Goal: Transaction & Acquisition: Obtain resource

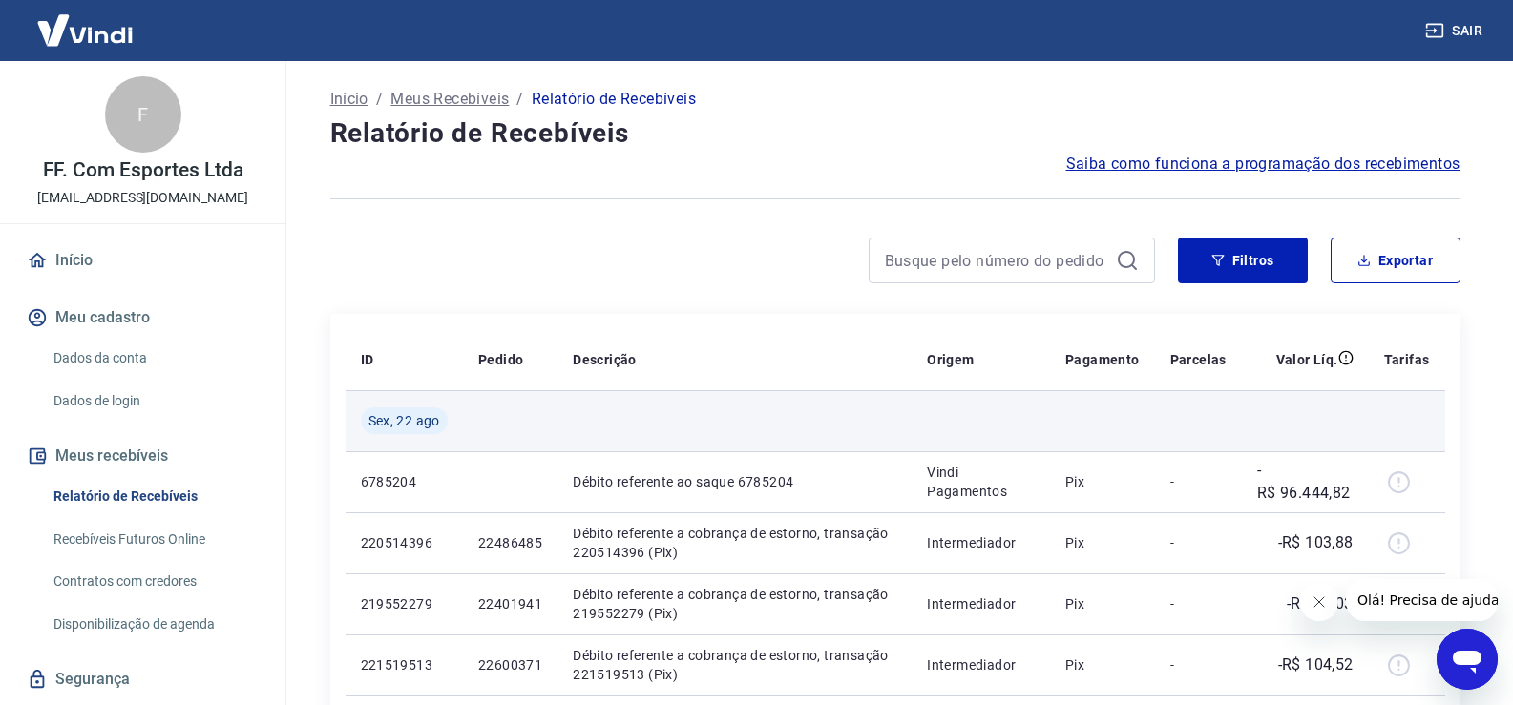
scroll to position [95, 0]
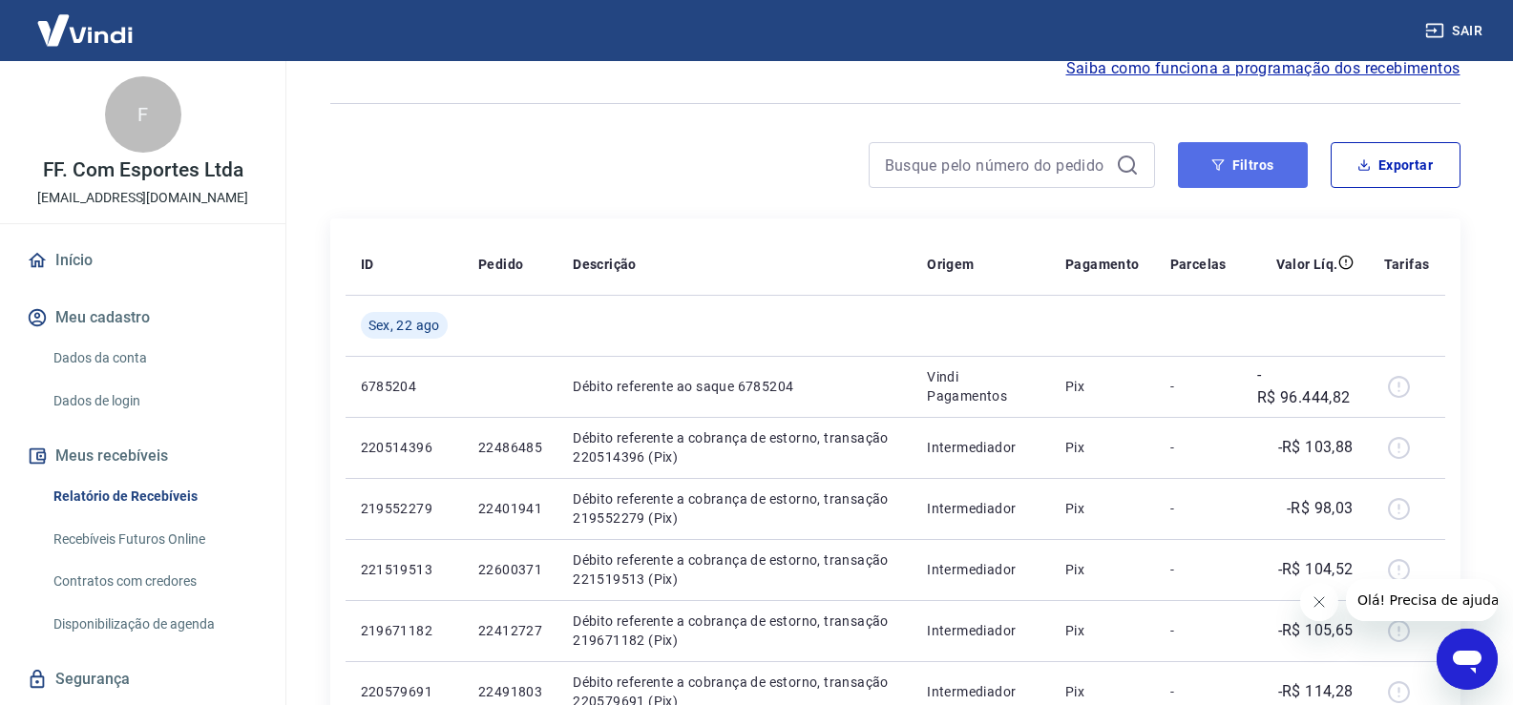
click at [1263, 168] on button "Filtros" at bounding box center [1243, 165] width 130 height 46
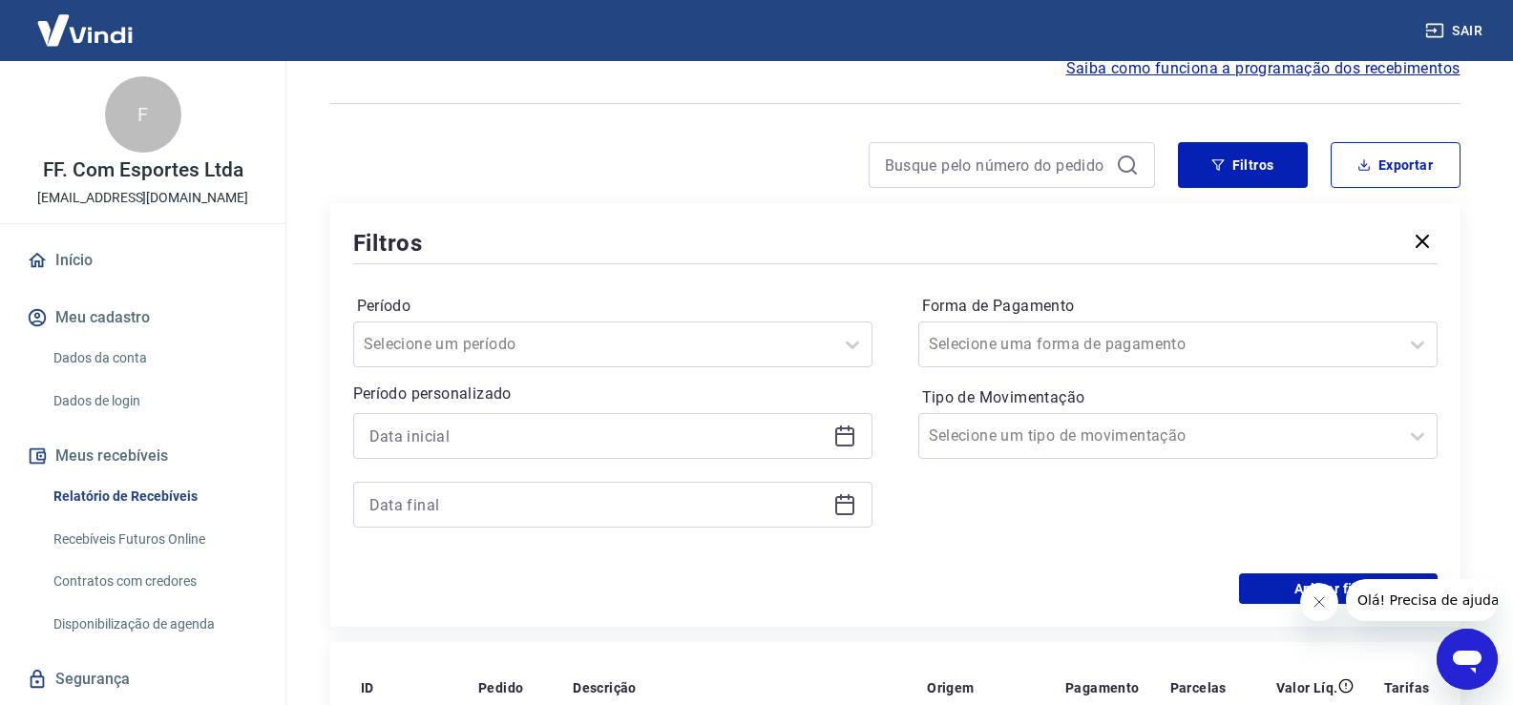
click at [846, 434] on icon at bounding box center [844, 434] width 19 height 2
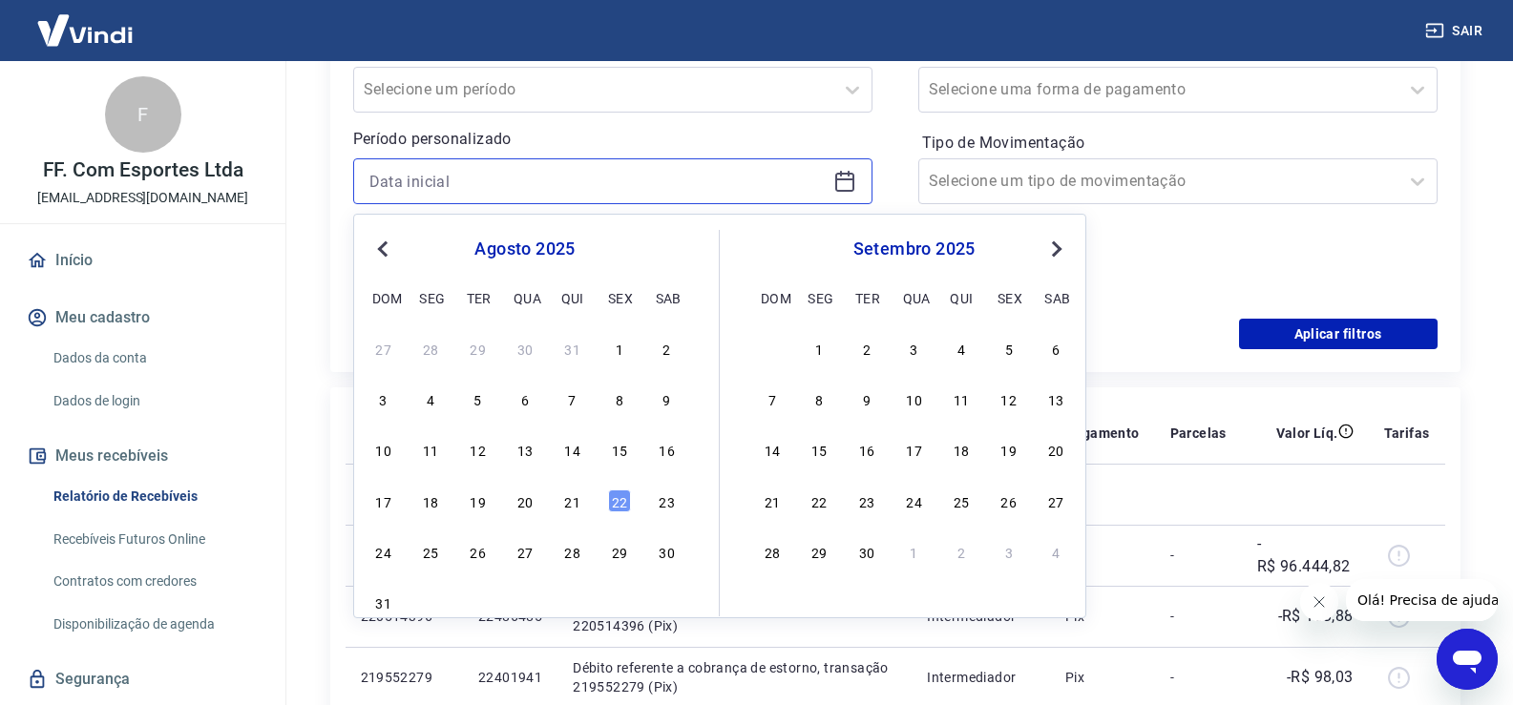
scroll to position [382, 0]
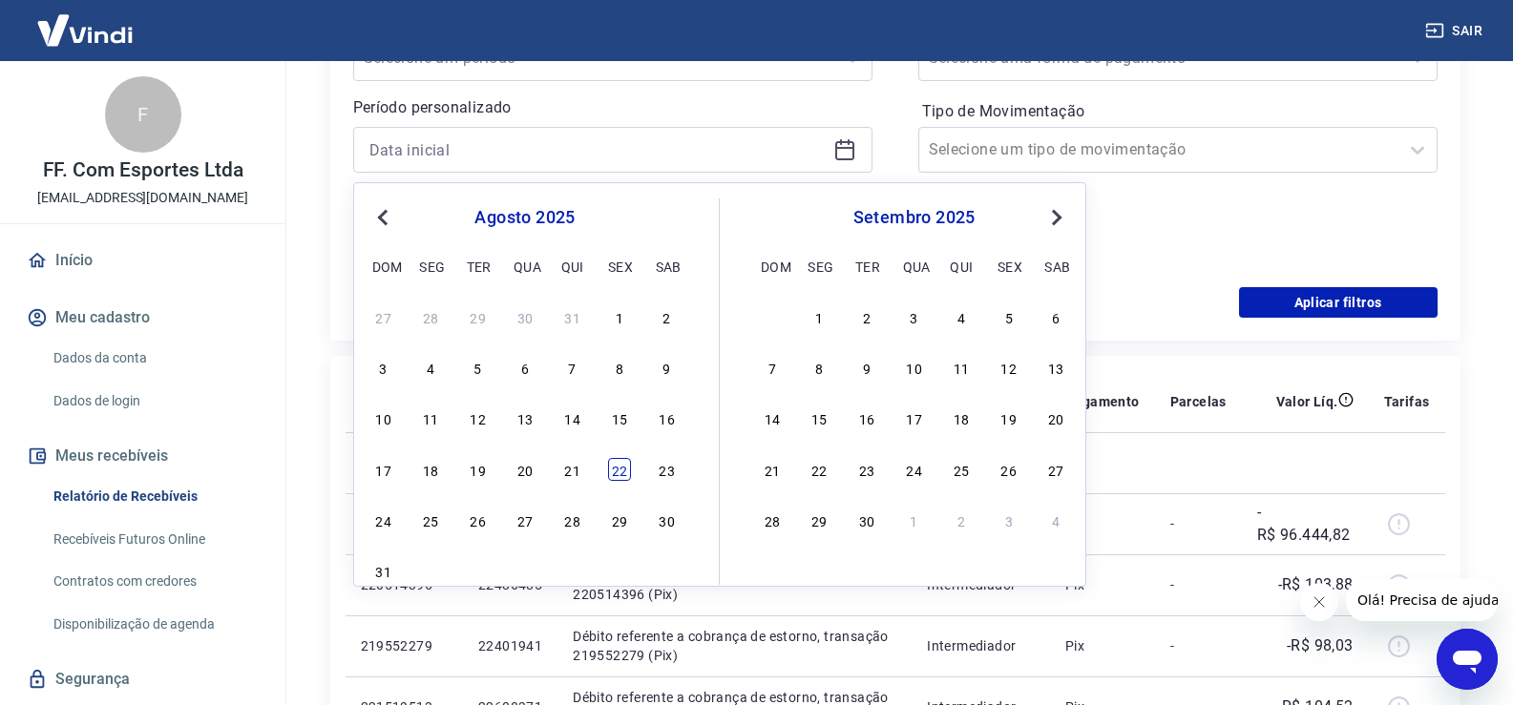
click at [615, 469] on div "22" at bounding box center [619, 469] width 23 height 23
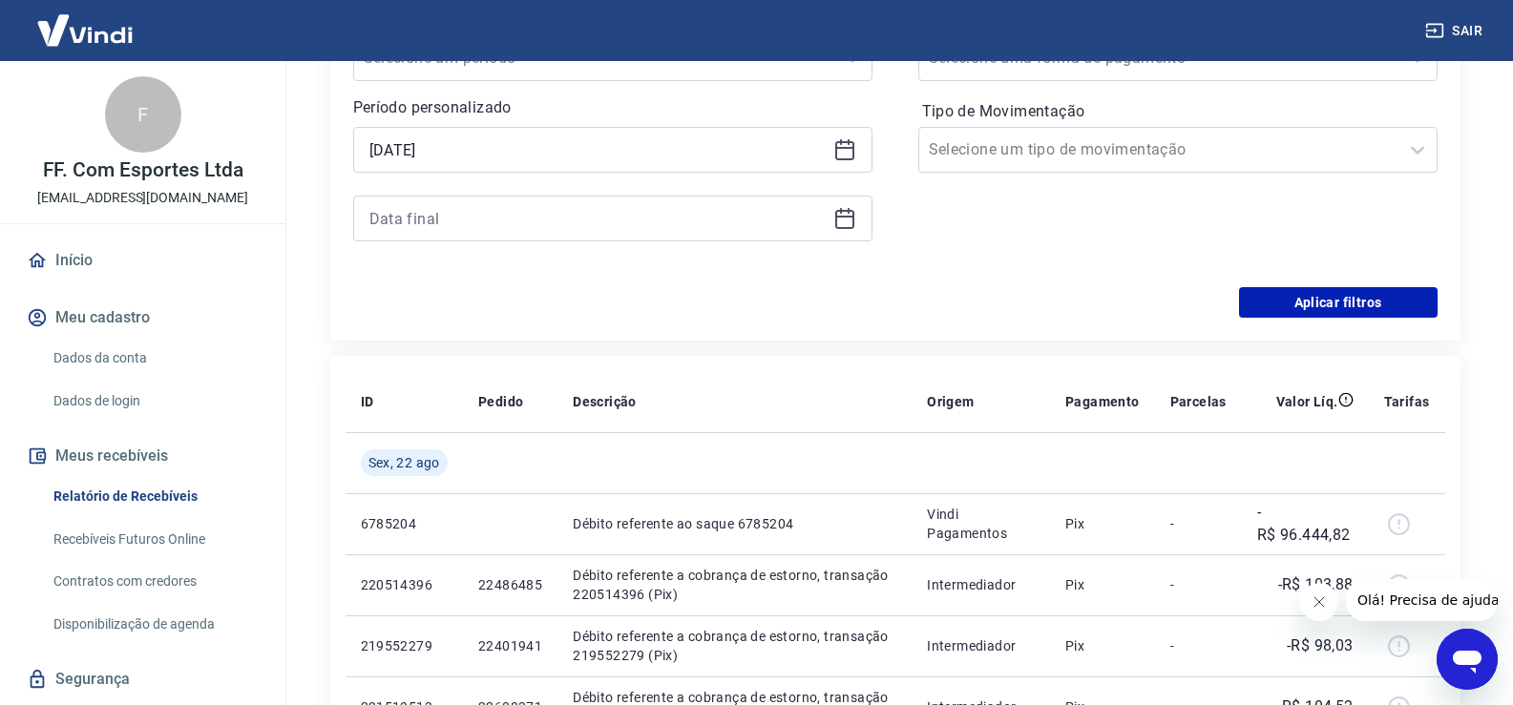
type input "[DATE]"
click at [838, 220] on icon at bounding box center [844, 218] width 23 height 23
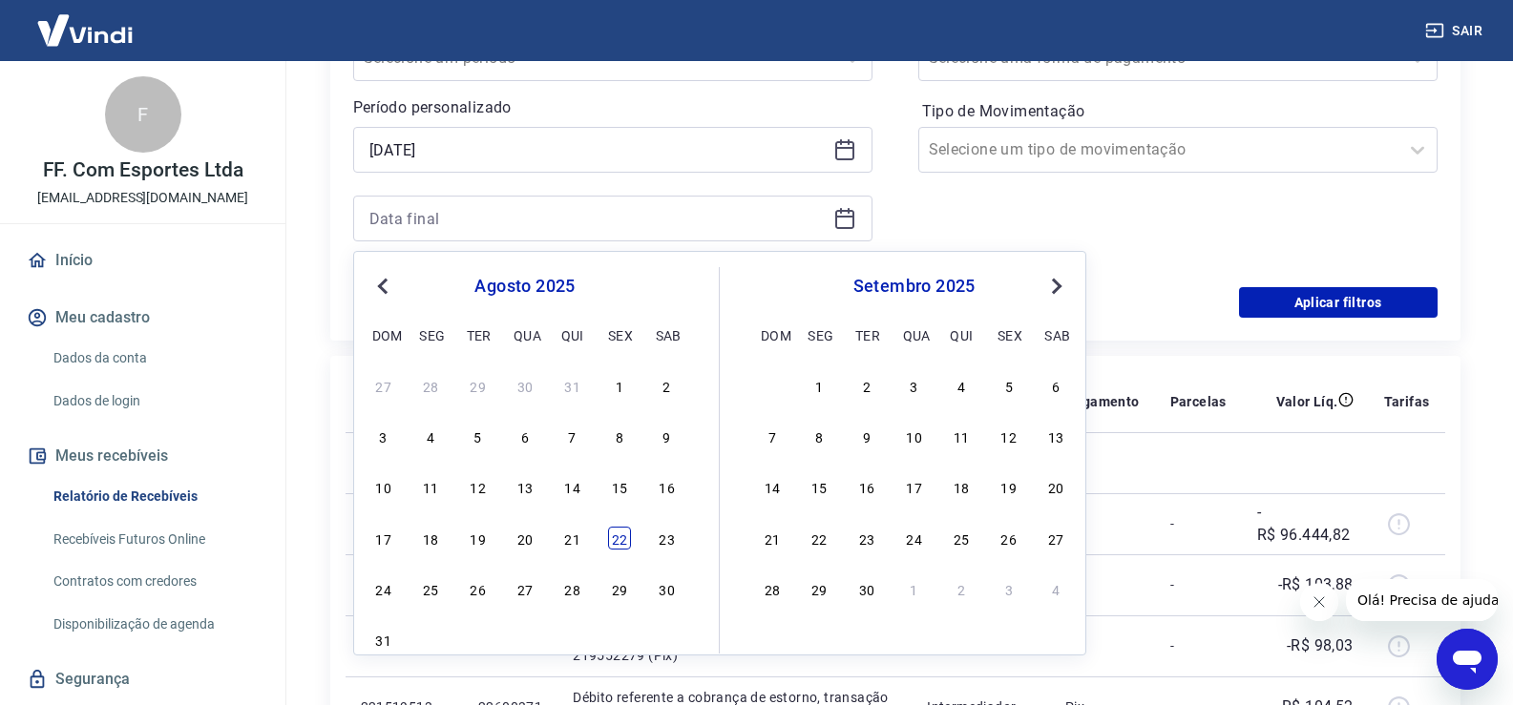
click at [617, 532] on div "22" at bounding box center [619, 538] width 23 height 23
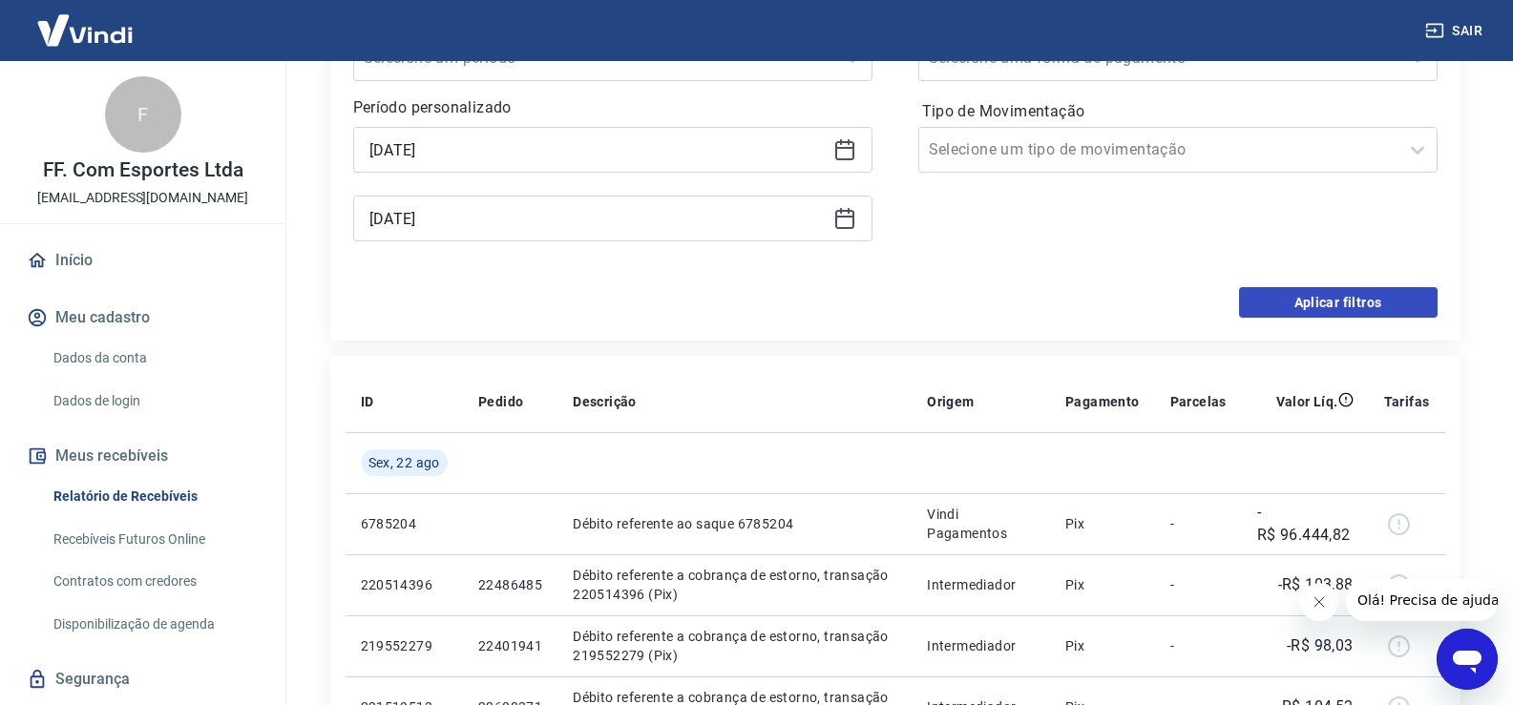
type input "[DATE]"
click at [1308, 304] on button "Aplicar filtros" at bounding box center [1338, 302] width 198 height 31
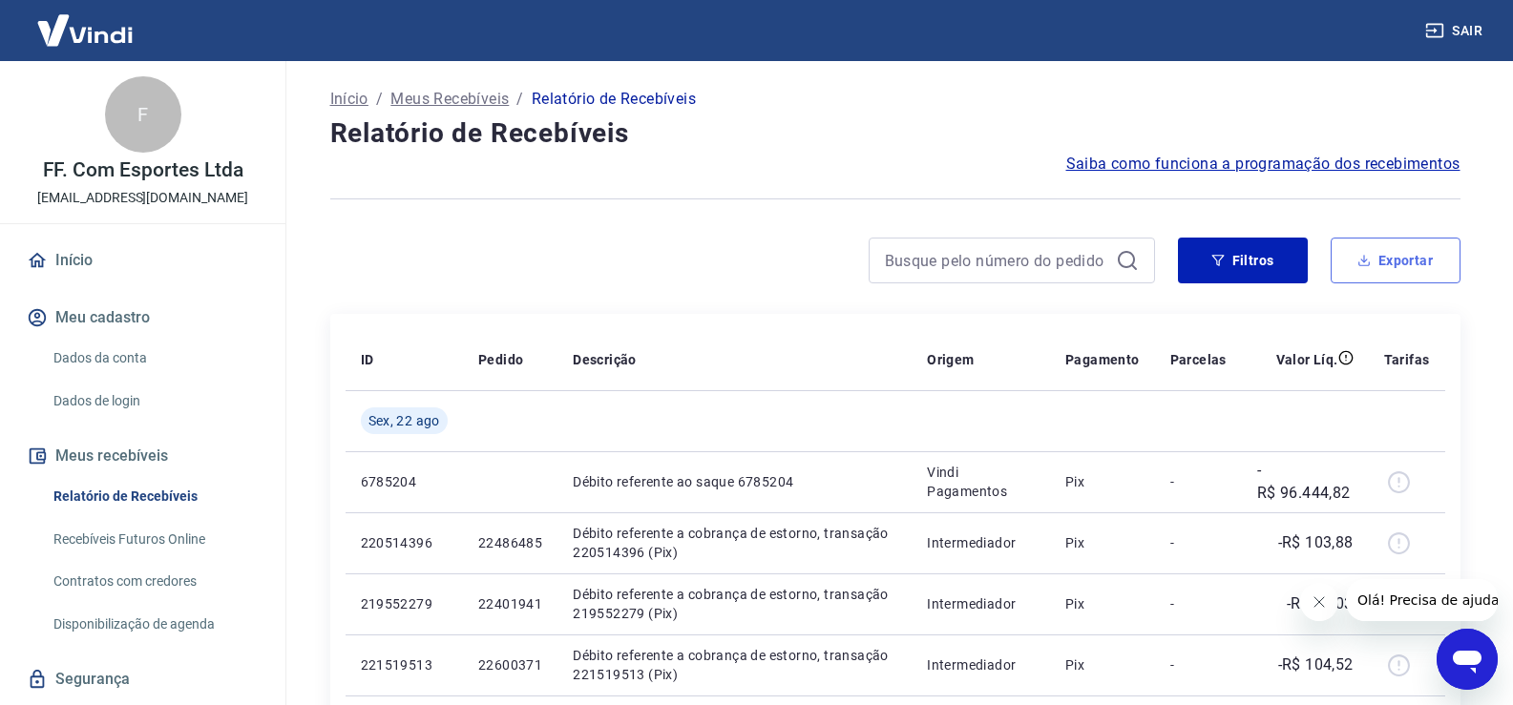
click at [1399, 257] on button "Exportar" at bounding box center [1395, 261] width 130 height 46
type input "[DATE]"
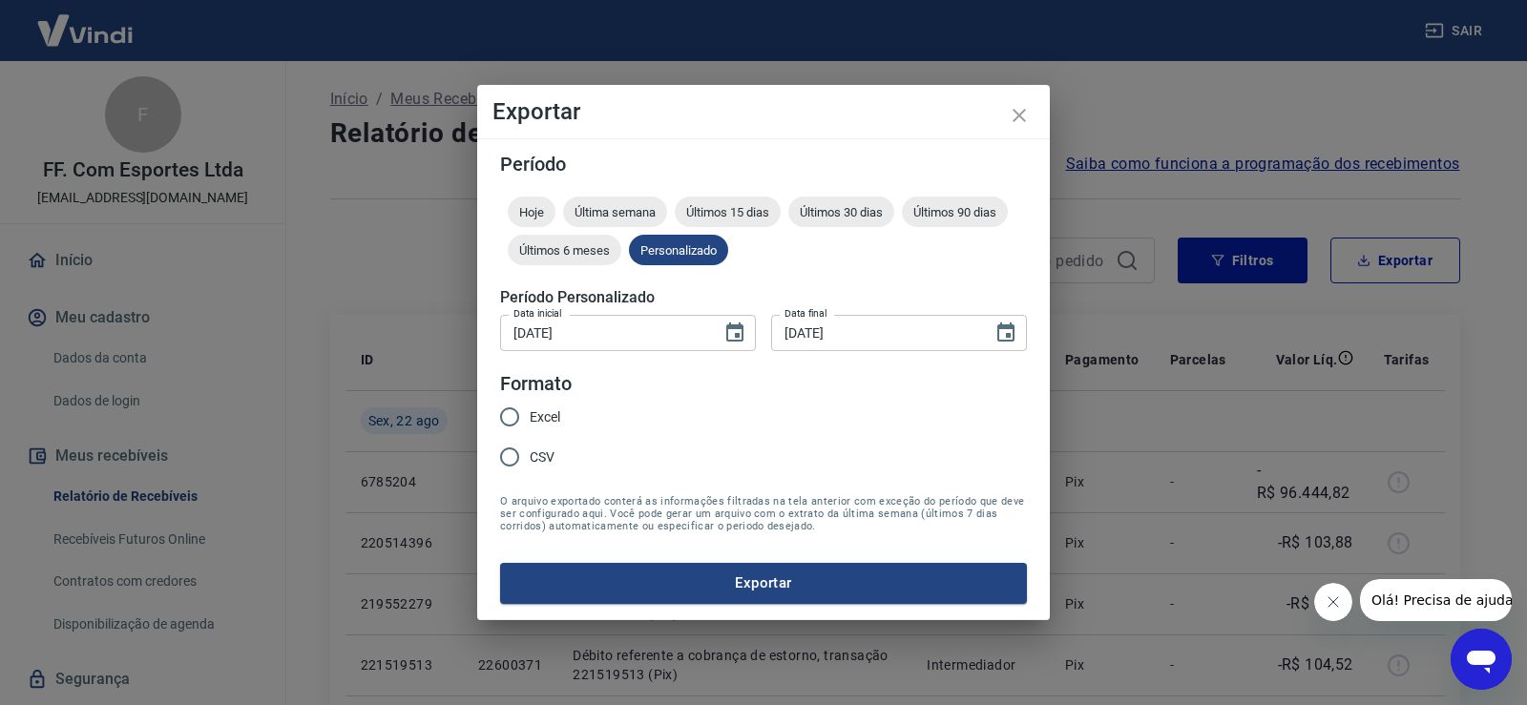
click at [556, 418] on span "Excel" at bounding box center [545, 417] width 31 height 20
click at [530, 418] on input "Excel" at bounding box center [510, 417] width 40 height 40
radio input "true"
click at [862, 579] on button "Exportar" at bounding box center [763, 583] width 527 height 40
